Goal: Task Accomplishment & Management: Complete application form

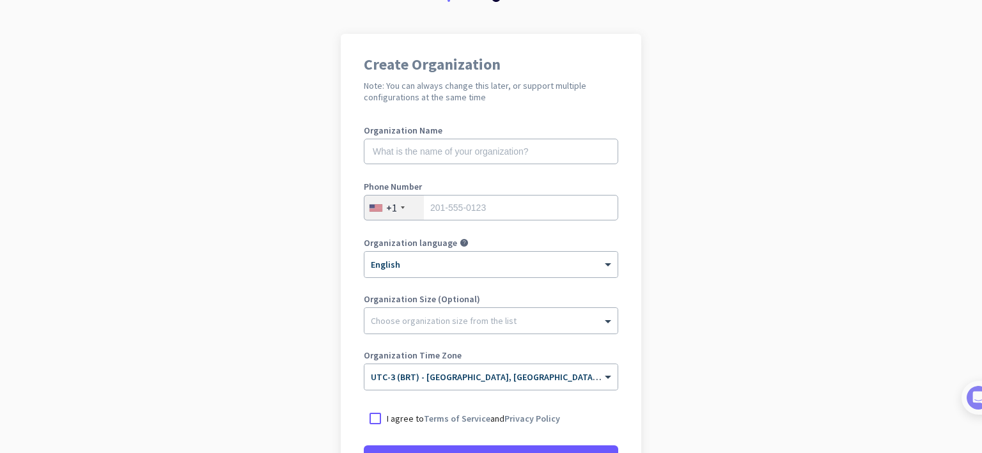
scroll to position [18, 0]
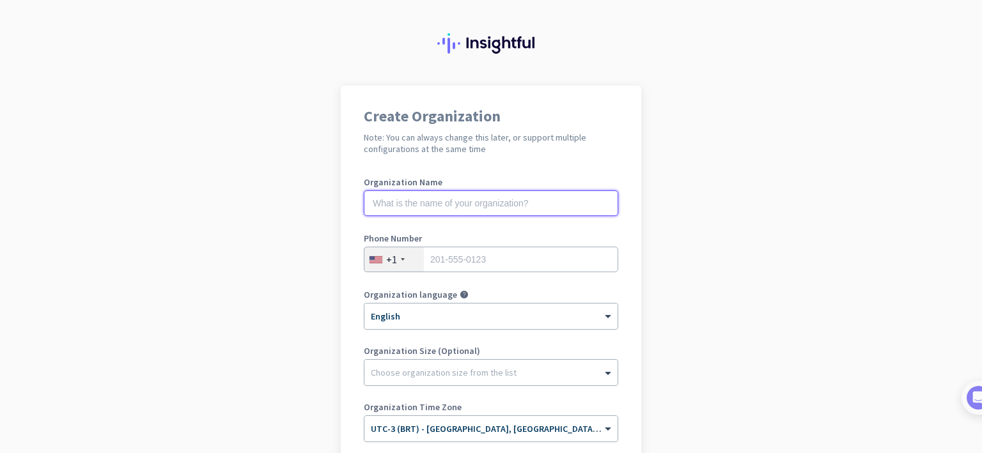
click at [439, 202] on input "text" at bounding box center [491, 204] width 255 height 26
type input "Elever Vision"
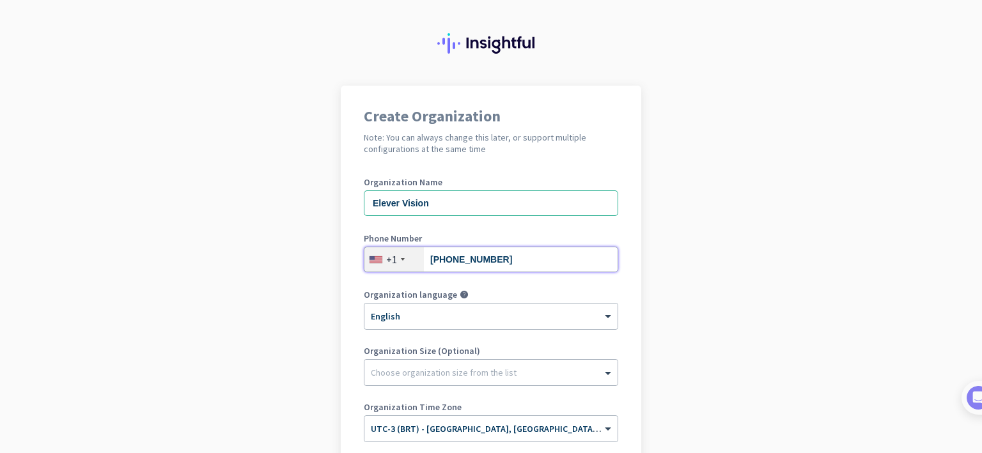
type input "[PHONE_NUMBER]"
click at [395, 258] on div "+1" at bounding box center [394, 260] width 59 height 24
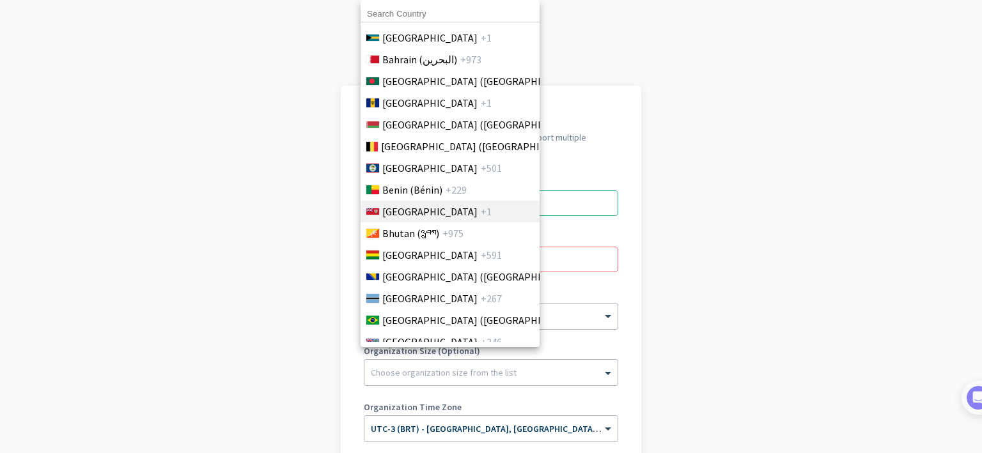
scroll to position [474, 0]
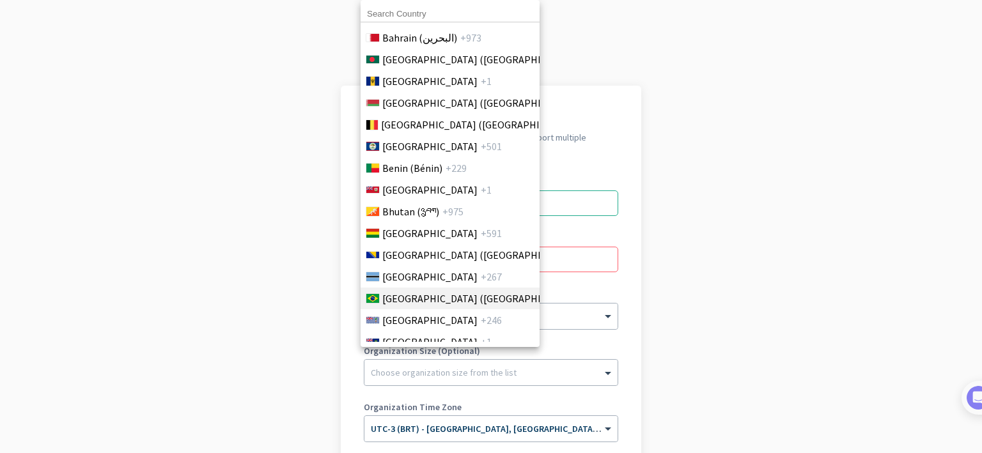
click at [391, 297] on span "[GEOGRAPHIC_DATA] ([GEOGRAPHIC_DATA])" at bounding box center [482, 298] width 200 height 15
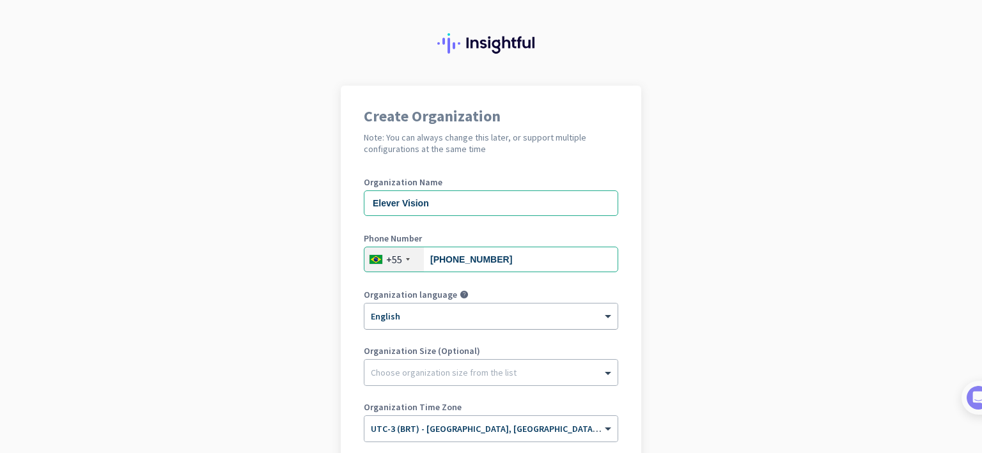
click at [423, 307] on div at bounding box center [491, 312] width 253 height 11
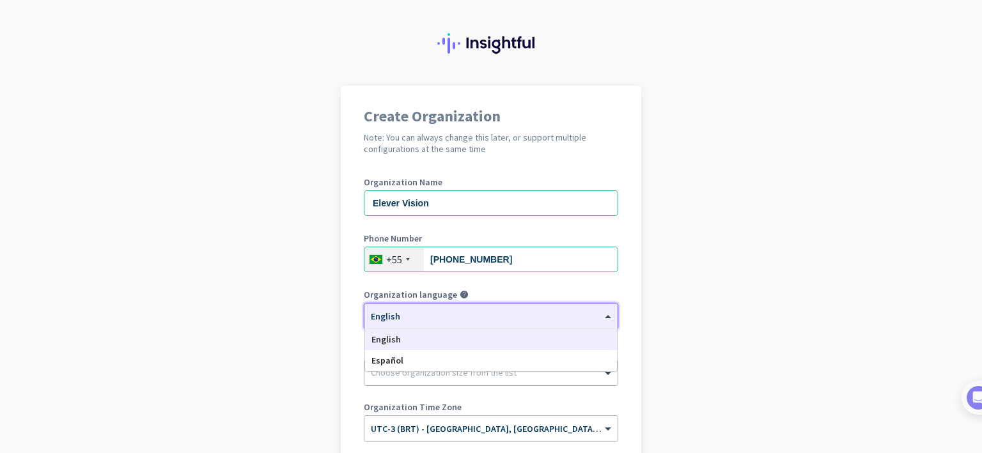
click at [324, 309] on app-onboarding-organization "Create Organization Note: You can always change this later, or support multiple…" at bounding box center [491, 363] width 982 height 554
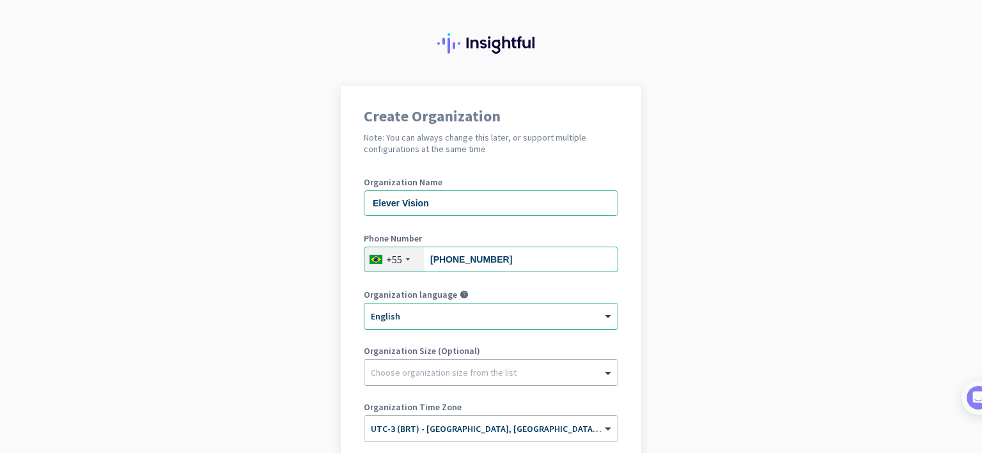
click at [420, 383] on div "Choose organization size from the list" at bounding box center [491, 373] width 253 height 26
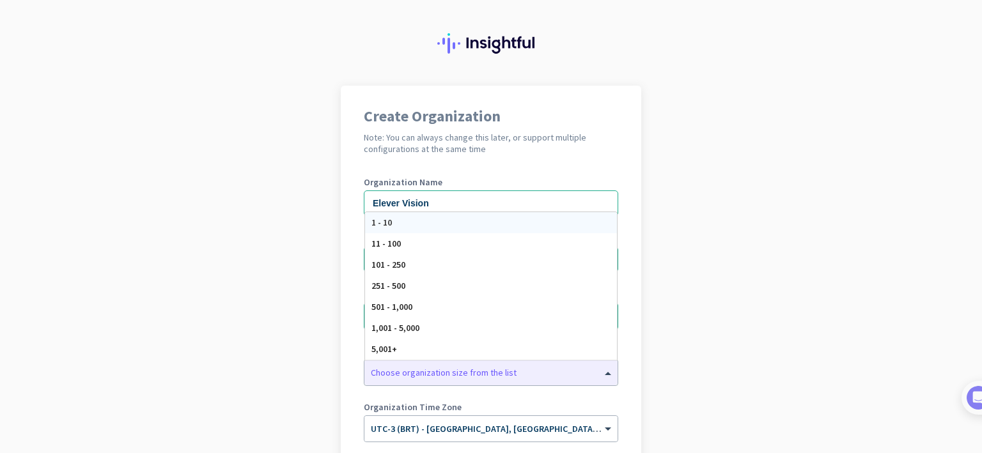
click at [326, 383] on app-onboarding-organization "Create Organization Note: You can always change this later, or support multiple…" at bounding box center [491, 363] width 982 height 554
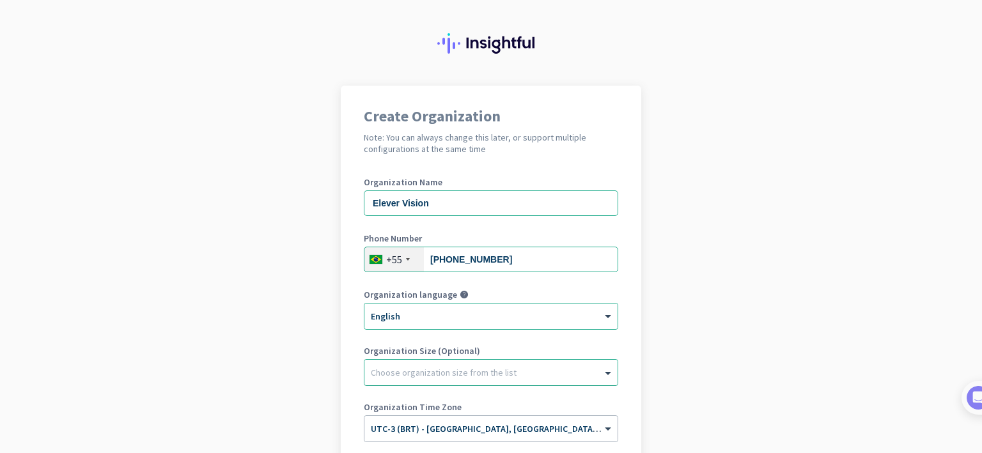
click at [407, 373] on div at bounding box center [491, 369] width 253 height 13
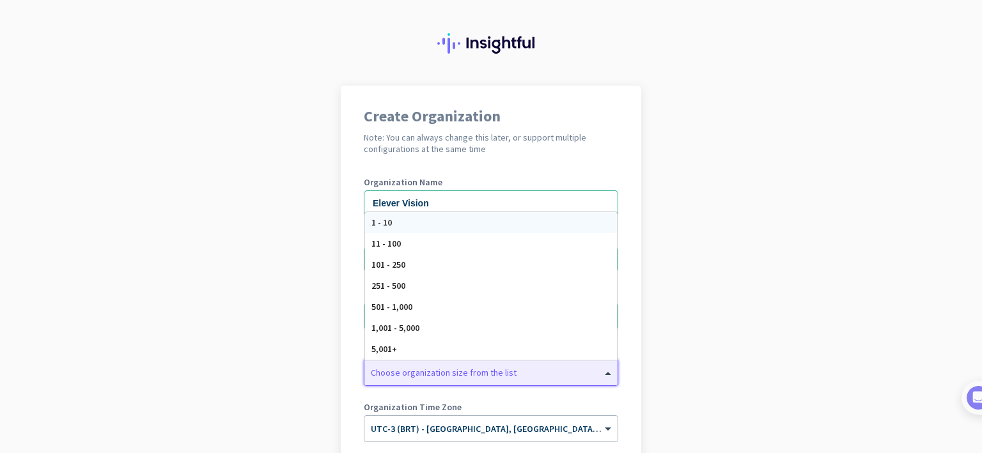
click at [407, 226] on div "1 - 10" at bounding box center [491, 222] width 252 height 21
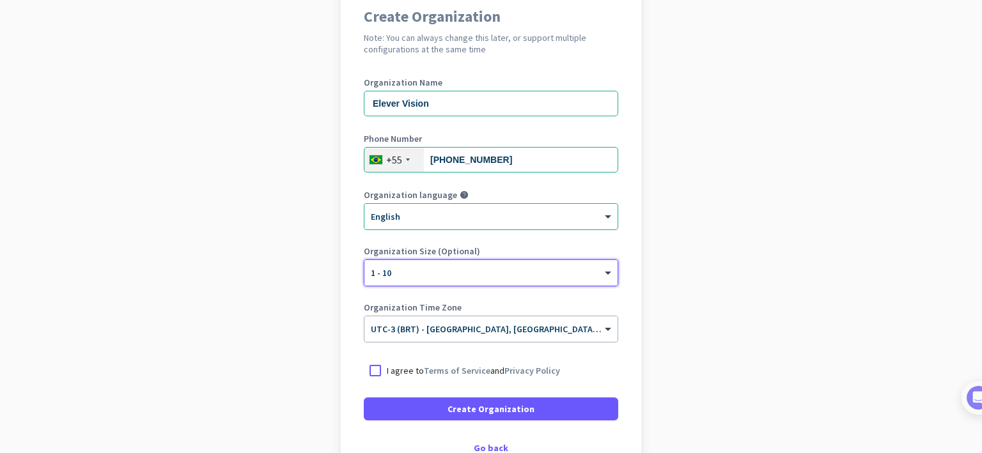
scroll to position [170, 0]
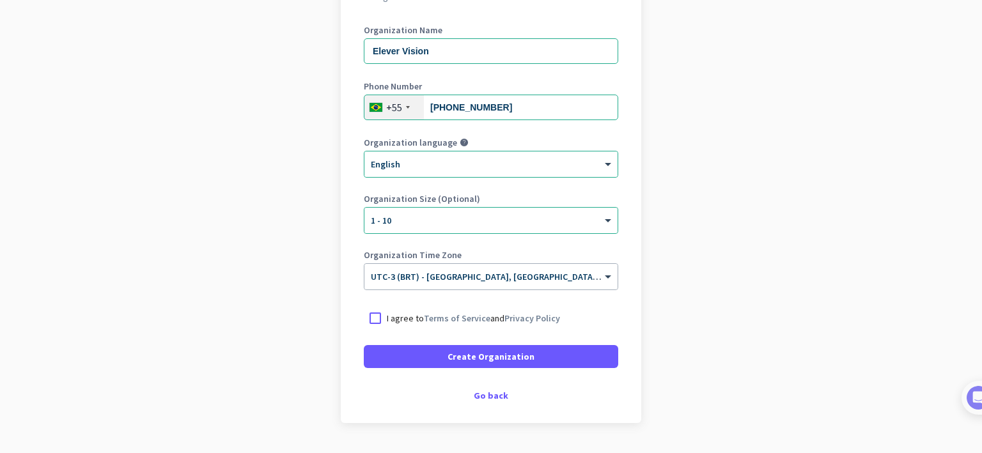
click at [405, 320] on p "I agree to Terms of Service and Privacy Policy" at bounding box center [473, 318] width 173 height 13
click at [0, 0] on input "I agree to Terms of Service and Privacy Policy" at bounding box center [0, 0] width 0 height 0
click at [462, 180] on div "Organization language help × English" at bounding box center [491, 163] width 255 height 51
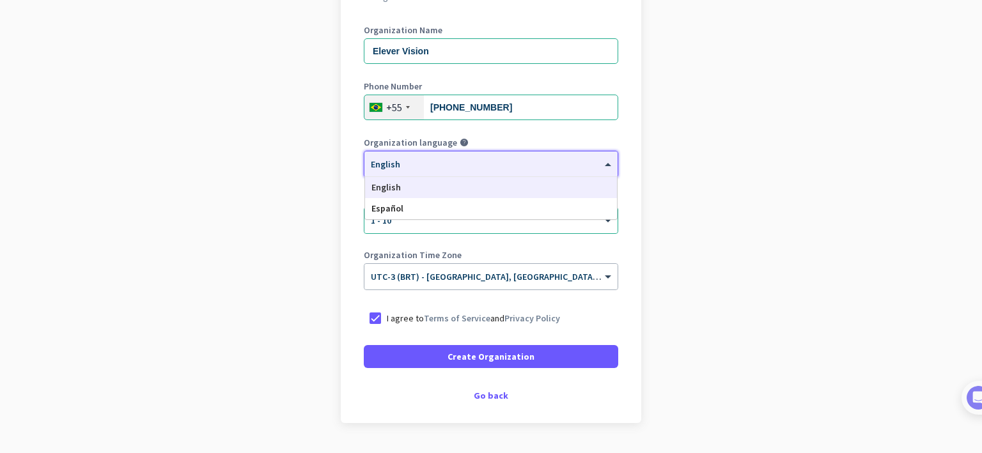
click at [464, 165] on div "× English" at bounding box center [483, 164] width 237 height 11
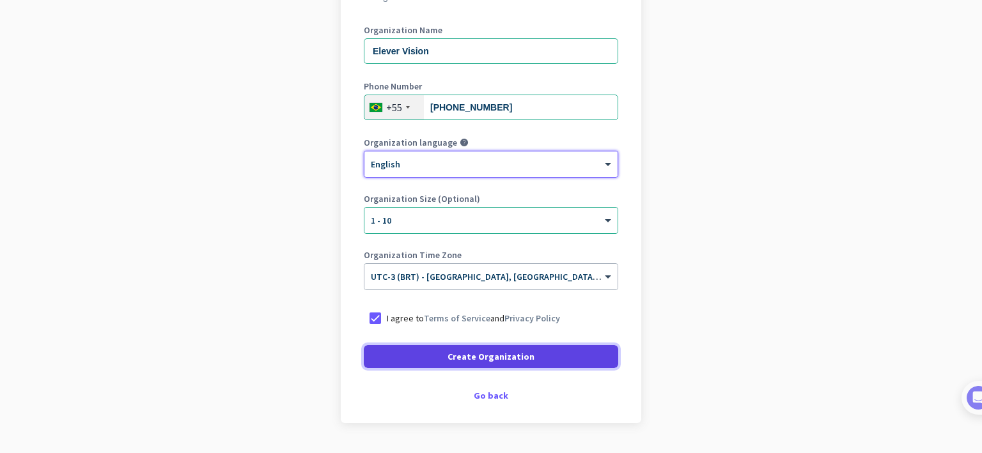
click at [459, 356] on span "Create Organization" at bounding box center [491, 357] width 87 height 13
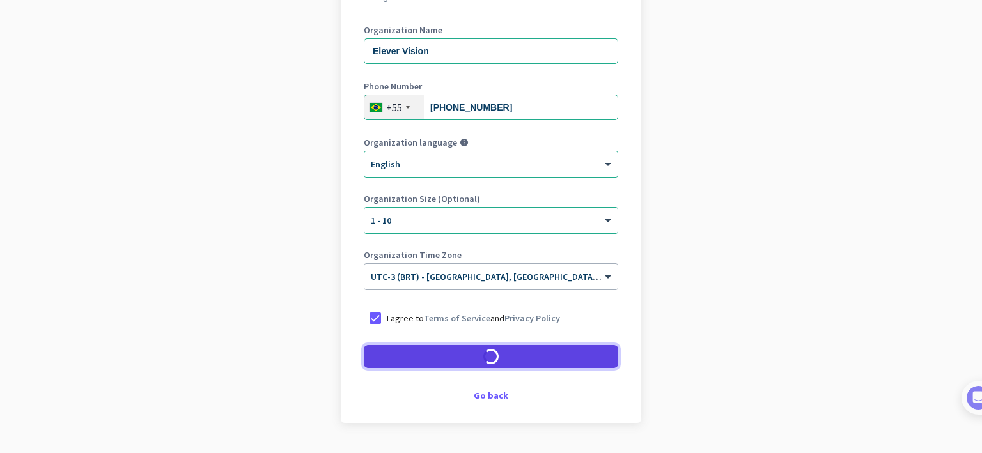
scroll to position [166, 0]
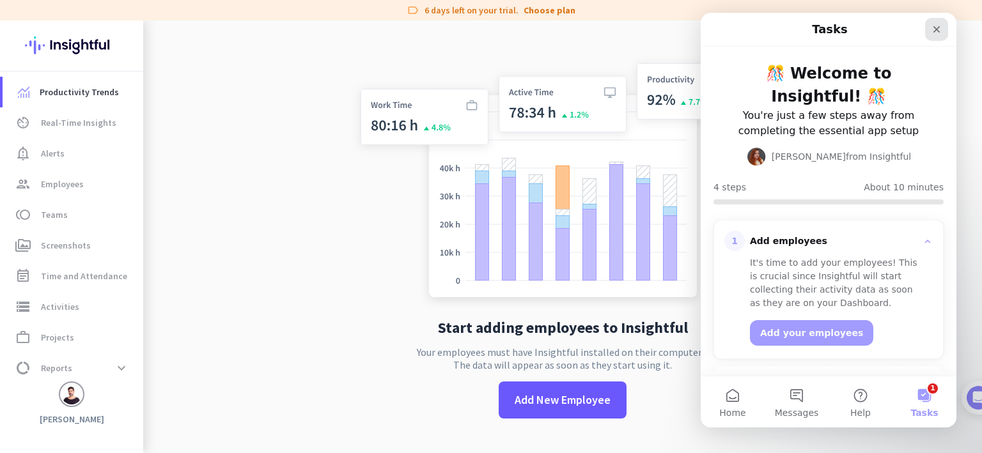
click at [938, 29] on icon "Close" at bounding box center [937, 29] width 7 height 7
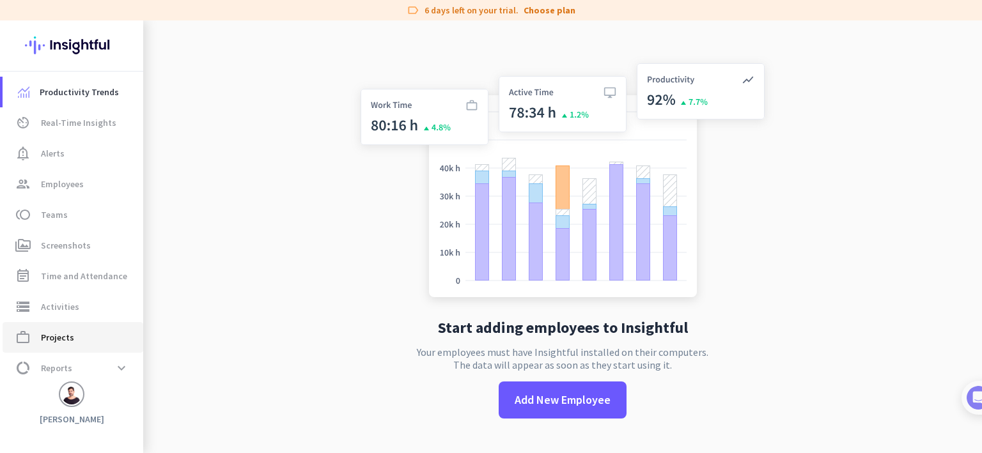
click at [87, 336] on span "work_outline Projects" at bounding box center [73, 337] width 120 height 15
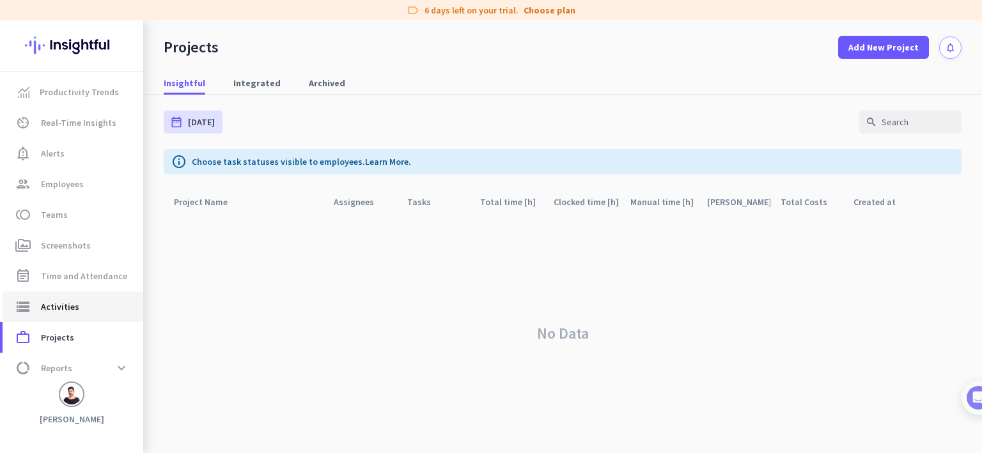
click at [88, 315] on link "storage Activities" at bounding box center [73, 307] width 141 height 31
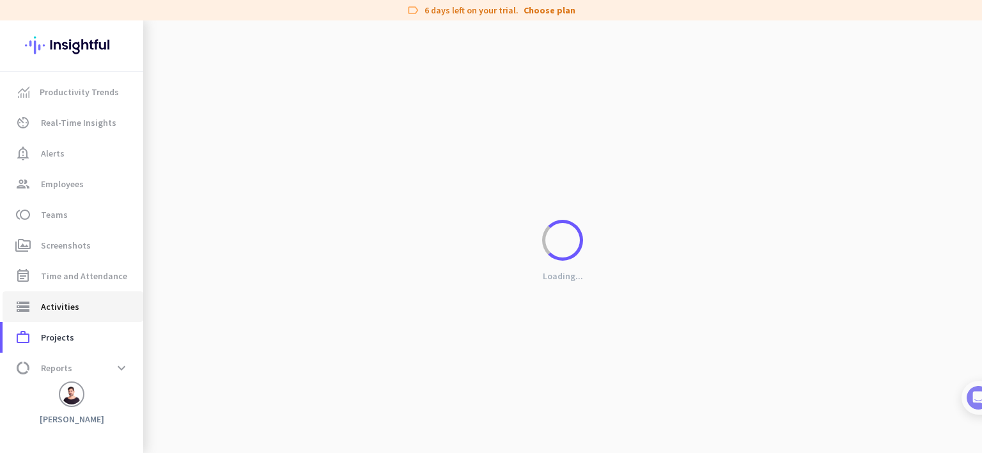
type input "[DATE]"
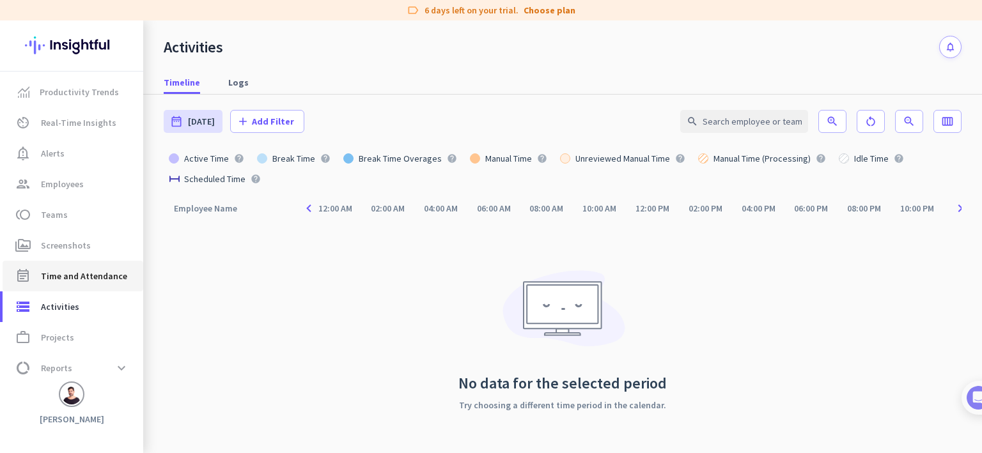
click at [93, 275] on span "Time and Attendance" at bounding box center [84, 276] width 86 height 15
type input "[DATE] - [DATE]"
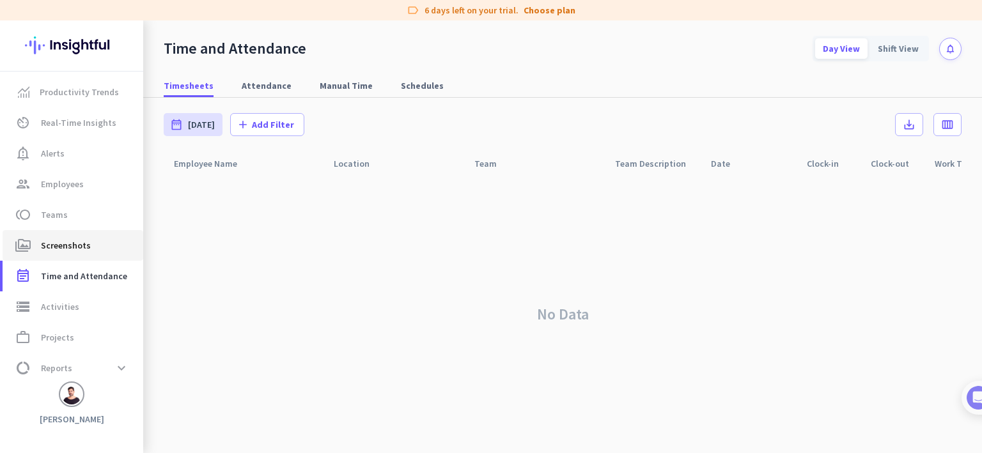
click at [92, 250] on span "perm_media Screenshots" at bounding box center [73, 245] width 120 height 15
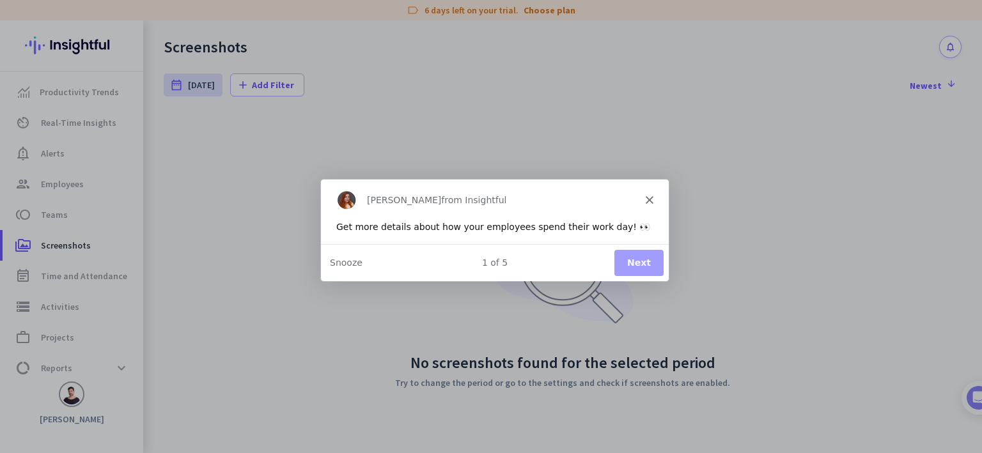
click at [645, 200] on icon "Close" at bounding box center [649, 200] width 8 height 8
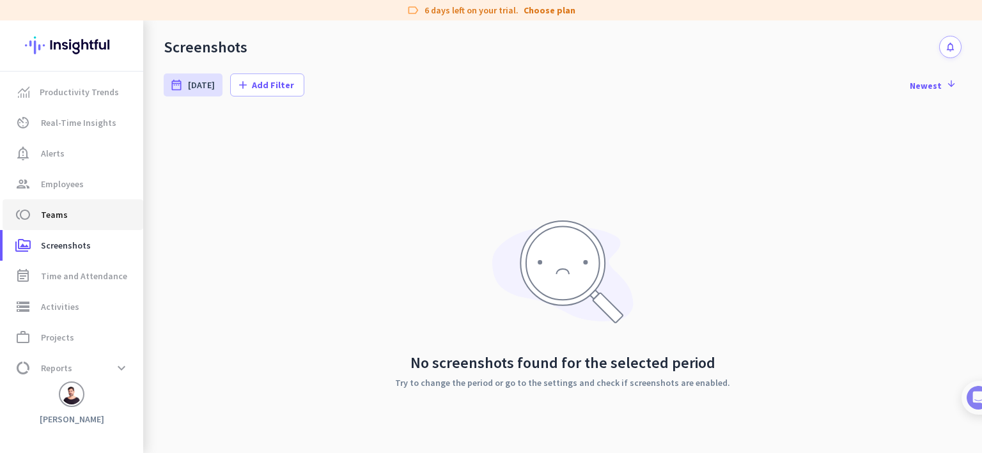
click at [79, 212] on span "toll Teams" at bounding box center [73, 214] width 120 height 15
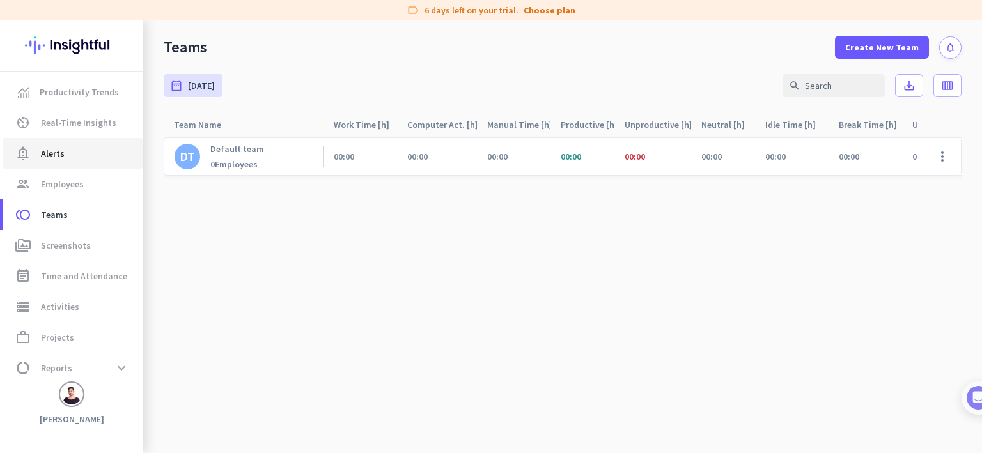
click at [90, 159] on span "notification_important Alerts" at bounding box center [73, 153] width 120 height 15
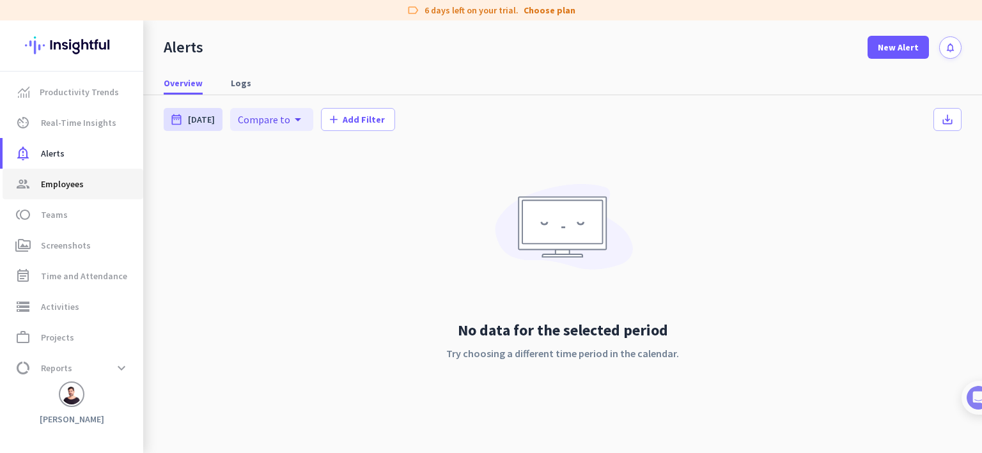
click at [91, 185] on span "group Employees" at bounding box center [73, 184] width 120 height 15
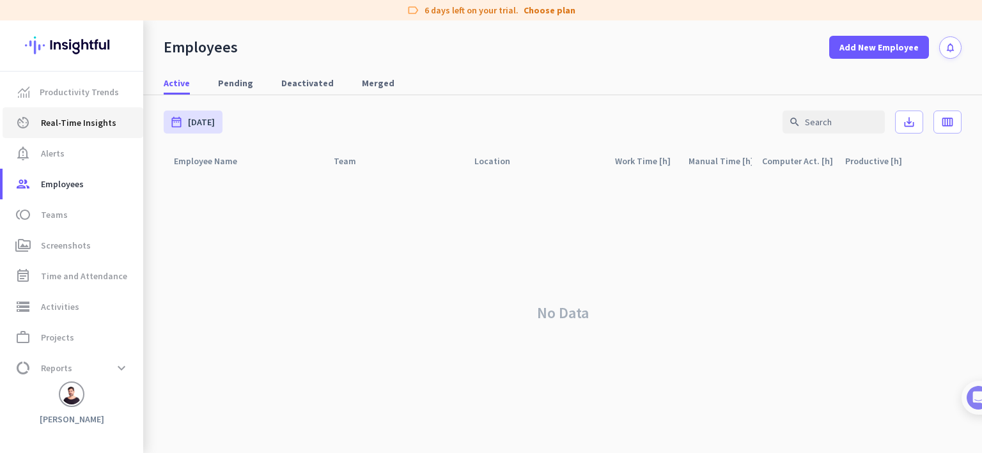
click at [101, 125] on span "Real-Time Insights" at bounding box center [78, 122] width 75 height 15
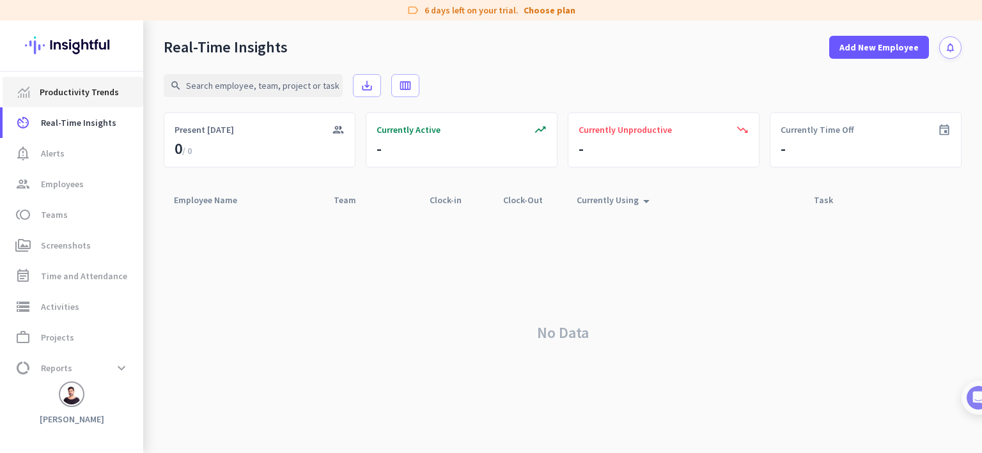
click at [99, 100] on link "Productivity Trends" at bounding box center [73, 92] width 141 height 31
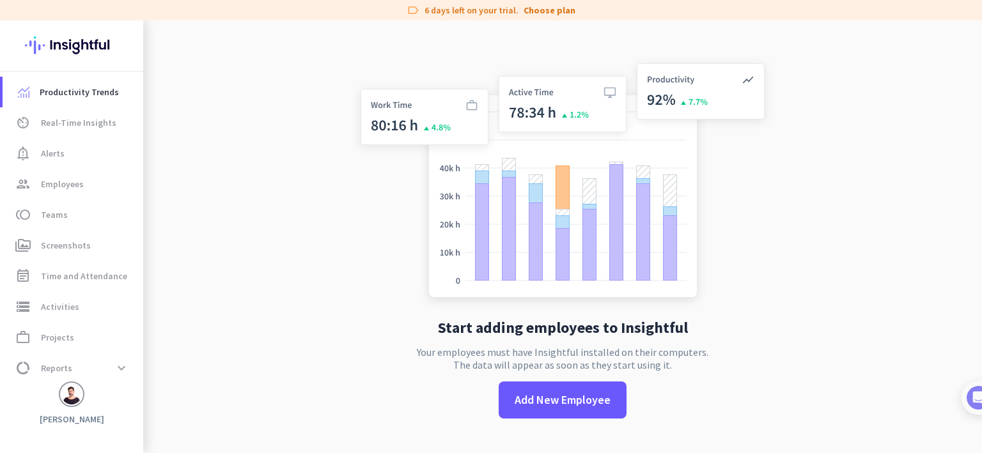
click at [328, 337] on app-no-employees "Start adding employees to Insightful Your employees must have Insightful instal…" at bounding box center [562, 246] width 839 height 453
click at [60, 397] on div at bounding box center [72, 395] width 26 height 26
click at [114, 368] on span at bounding box center [121, 368] width 23 height 23
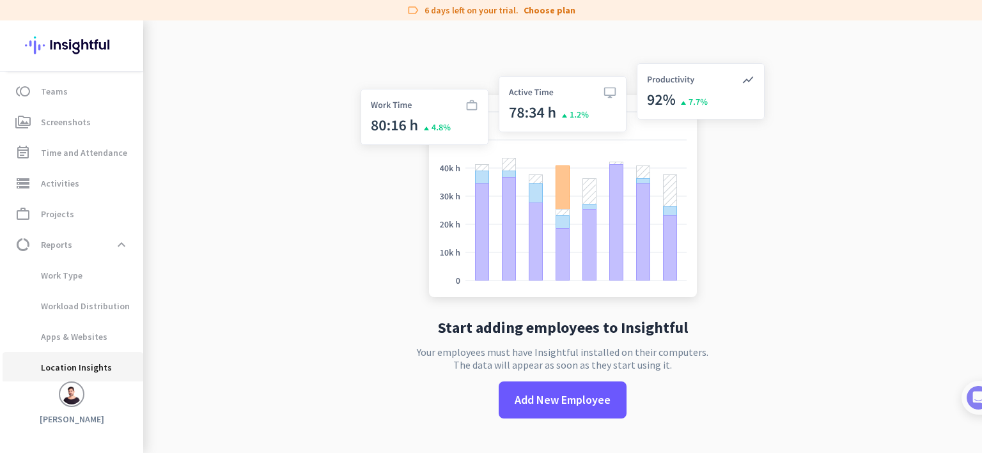
scroll to position [125, 0]
click at [87, 278] on span "Work Type" at bounding box center [73, 274] width 120 height 31
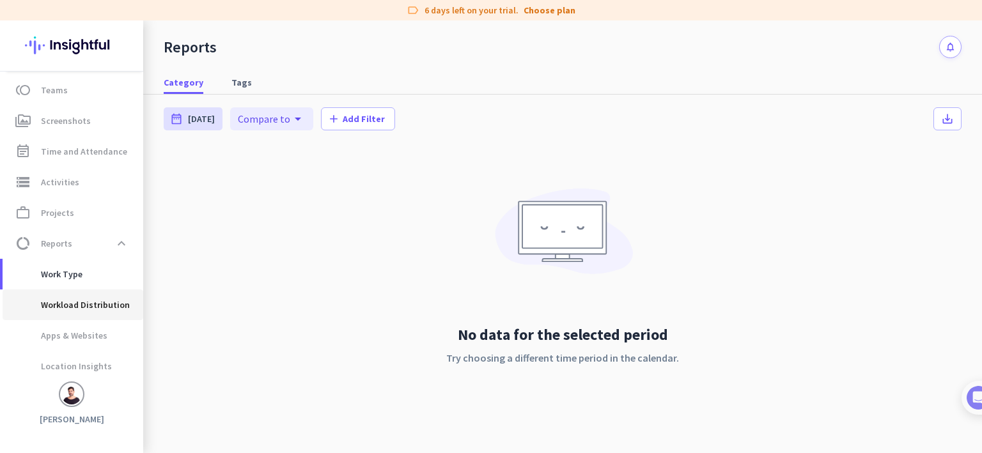
click at [104, 309] on span "Workload Distribution" at bounding box center [71, 305] width 117 height 31
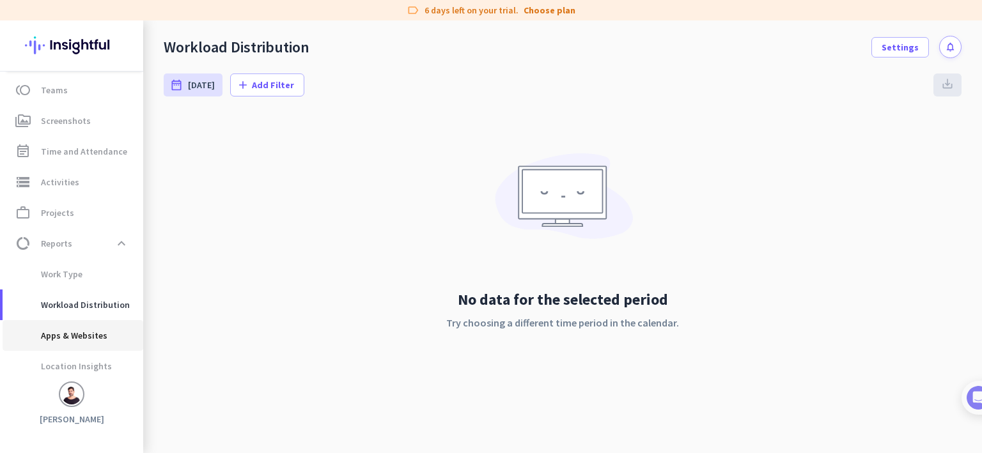
click at [97, 330] on span "Apps & Websites" at bounding box center [60, 335] width 95 height 31
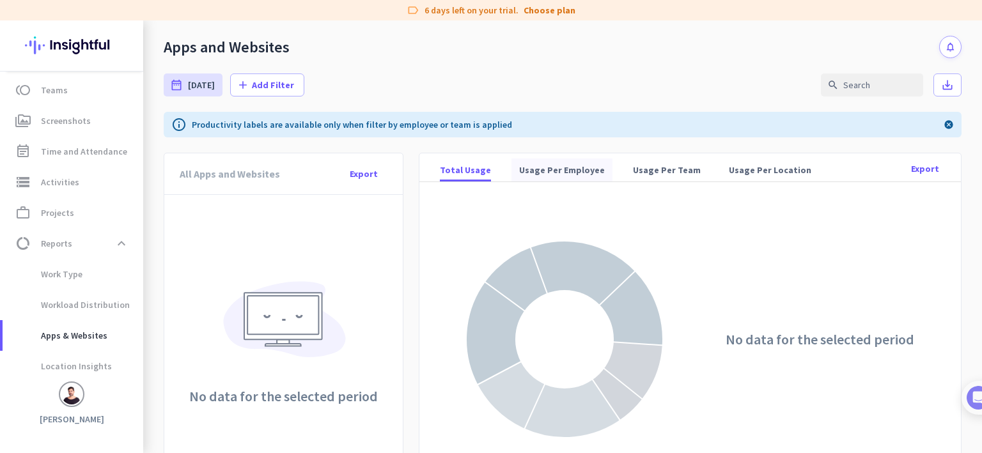
click at [553, 167] on span "Usage Per Employee" at bounding box center [562, 170] width 86 height 13
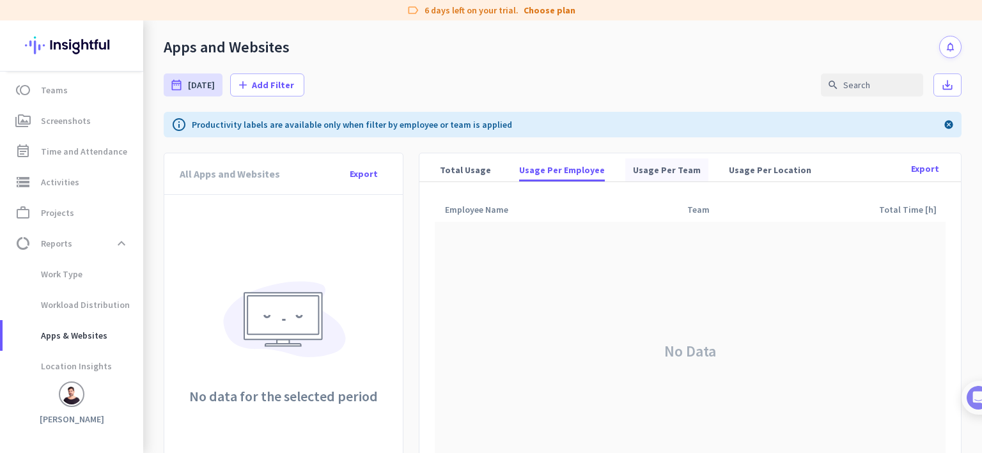
click at [626, 168] on div "Usage Per Team" at bounding box center [667, 170] width 83 height 23
click at [755, 173] on span "Usage Per Location" at bounding box center [770, 170] width 83 height 13
